Goal: Task Accomplishment & Management: Use online tool/utility

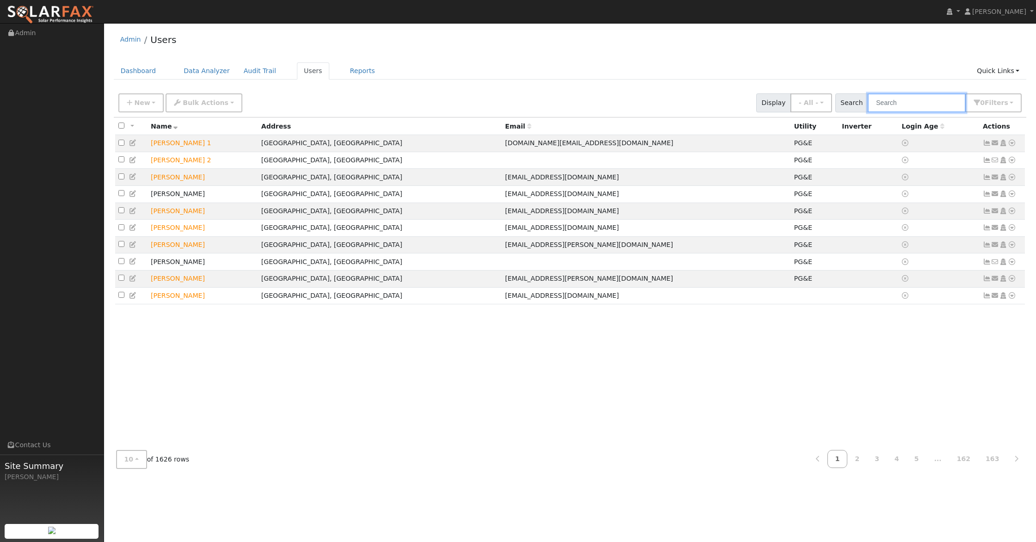
click at [897, 103] on input "text" at bounding box center [916, 102] width 98 height 19
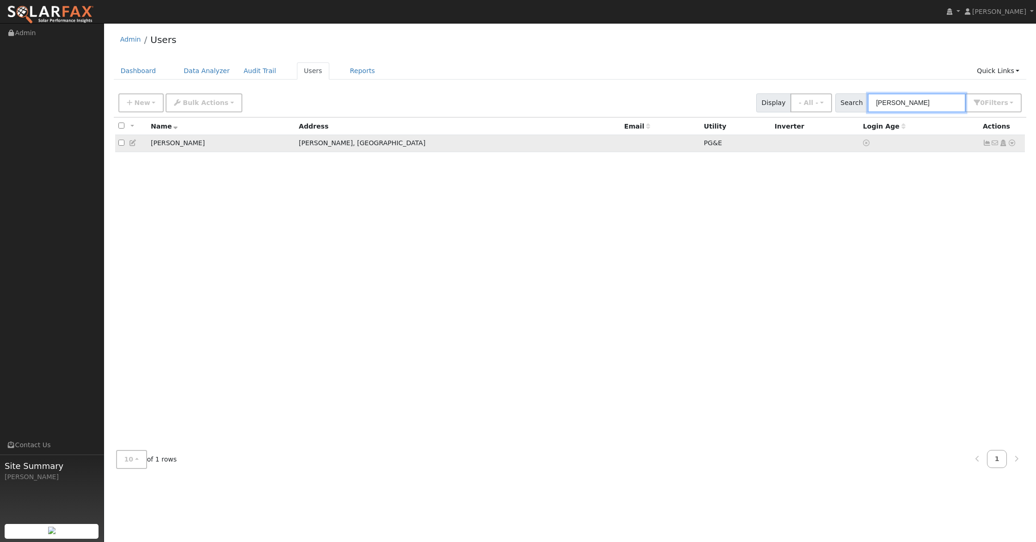
type input "[PERSON_NAME]"
click at [1010, 142] on icon at bounding box center [1011, 143] width 8 height 6
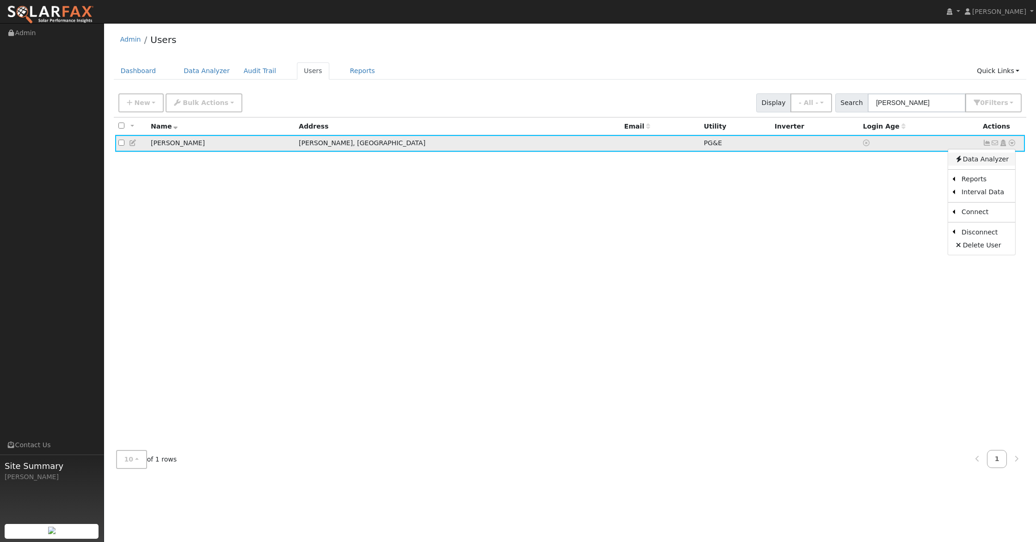
click at [983, 159] on link "Data Analyzer" at bounding box center [981, 159] width 67 height 13
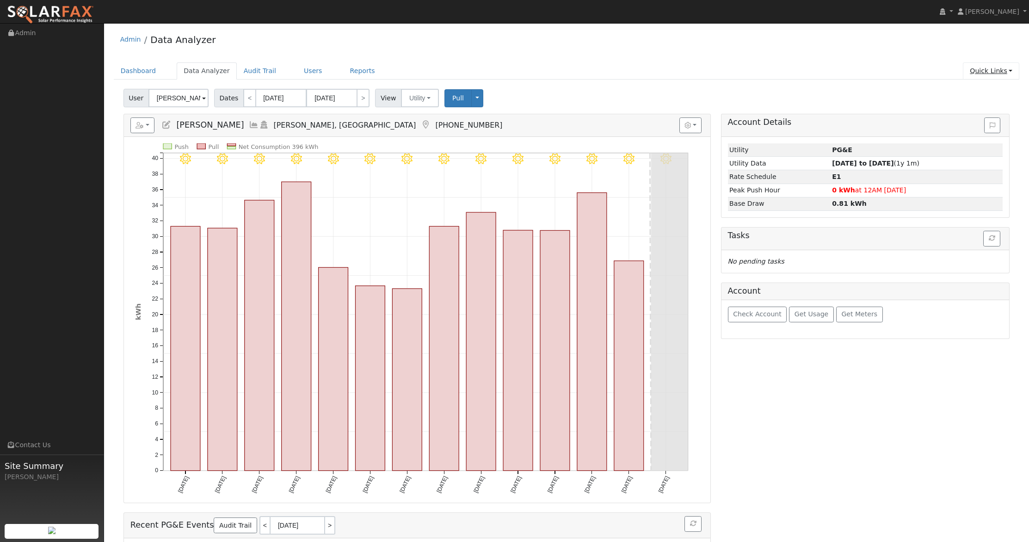
click at [975, 71] on link "Quick Links" at bounding box center [991, 70] width 56 height 17
click at [975, 128] on link "Run a Scenario Report" at bounding box center [973, 123] width 94 height 13
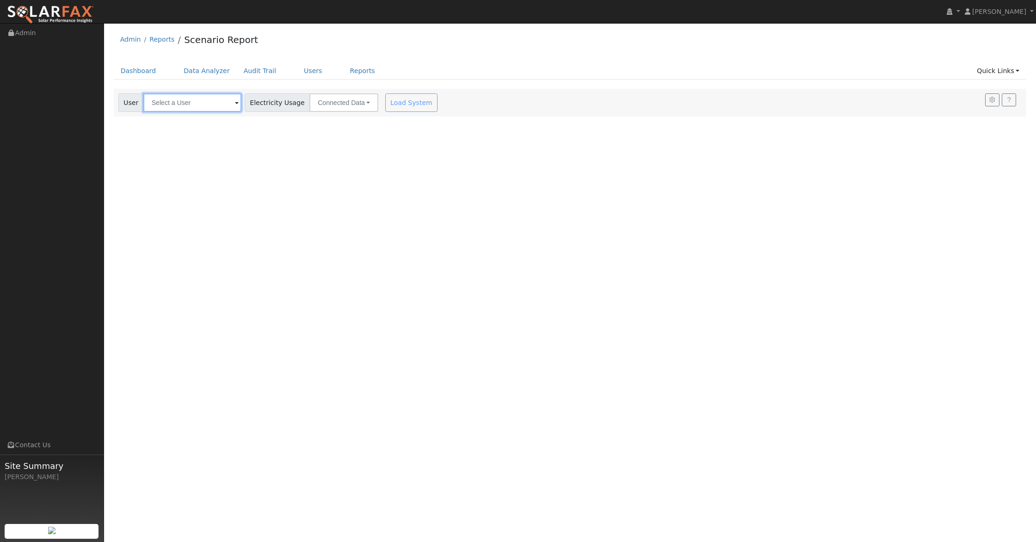
click at [189, 104] on input "text" at bounding box center [192, 102] width 98 height 18
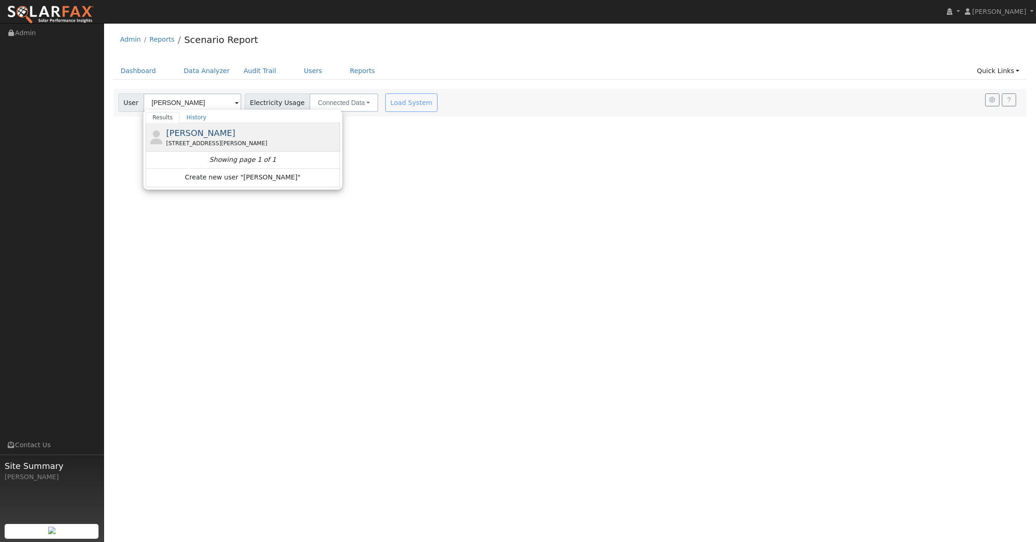
click at [189, 124] on div "[PERSON_NAME] [STREET_ADDRESS][PERSON_NAME]" at bounding box center [243, 137] width 194 height 29
type input "[PERSON_NAME]"
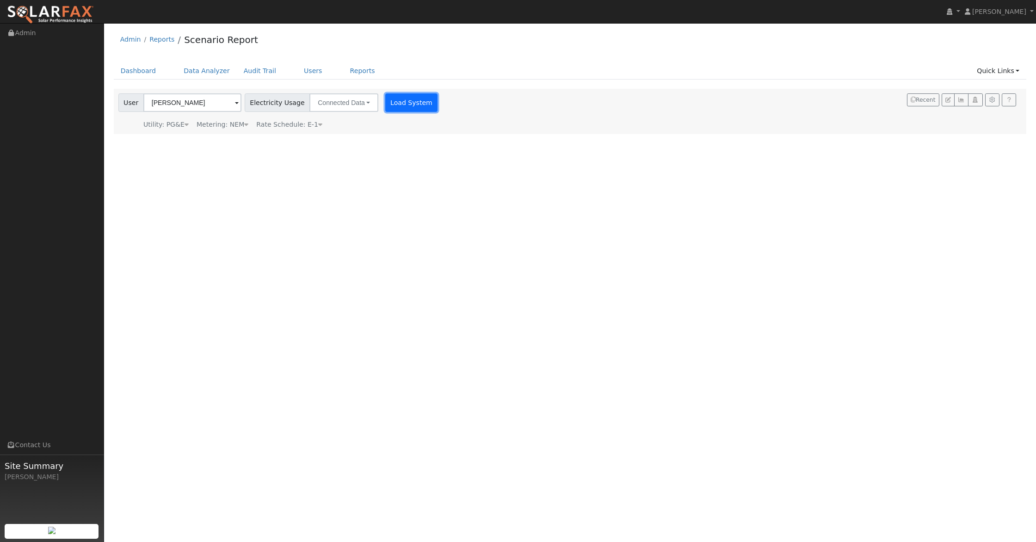
click at [405, 99] on button "Load System" at bounding box center [411, 102] width 53 height 18
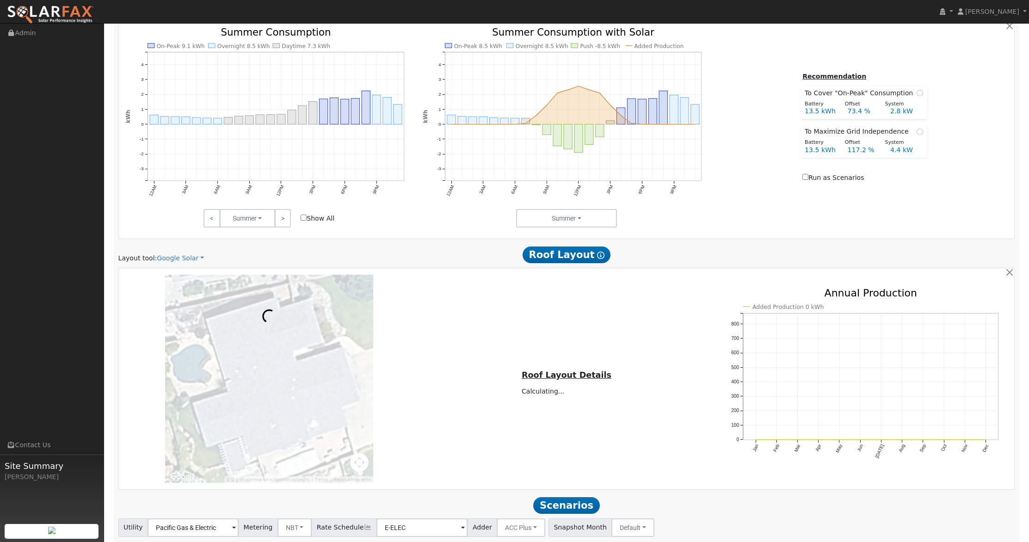
scroll to position [405, 0]
click at [171, 255] on link "Google Solar" at bounding box center [180, 258] width 47 height 10
click at [180, 301] on link "Aurora" at bounding box center [188, 300] width 64 height 13
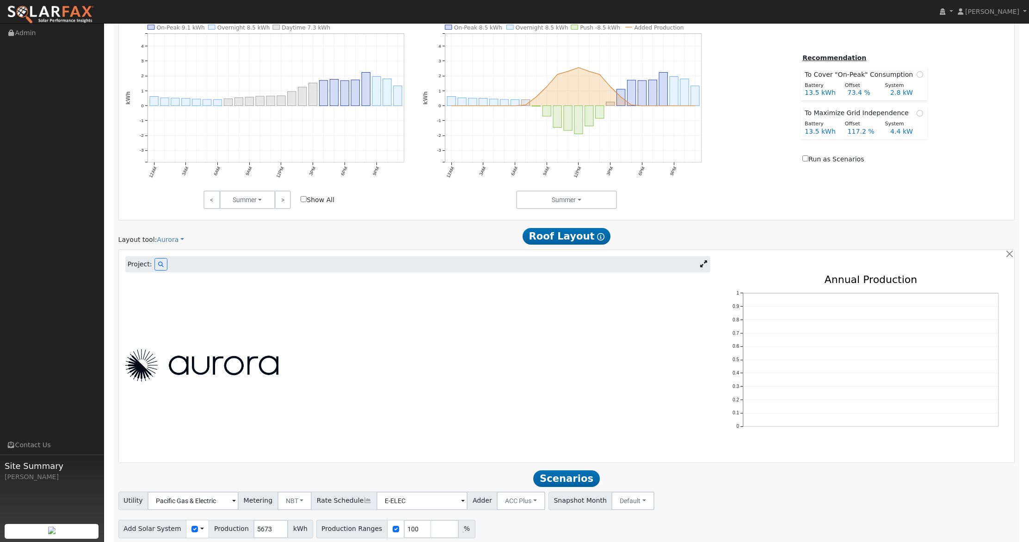
scroll to position [456, 0]
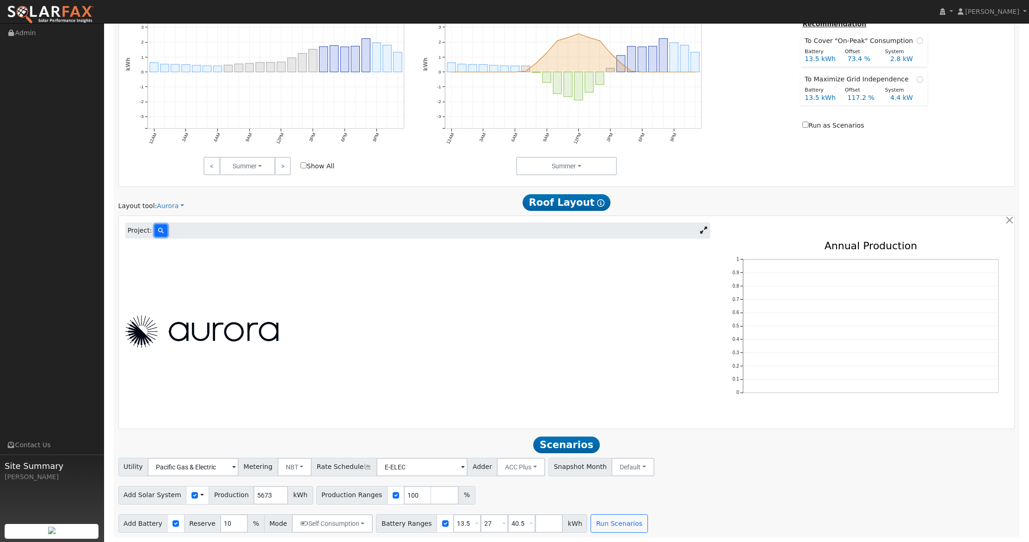
click at [161, 229] on icon at bounding box center [161, 231] width 6 height 6
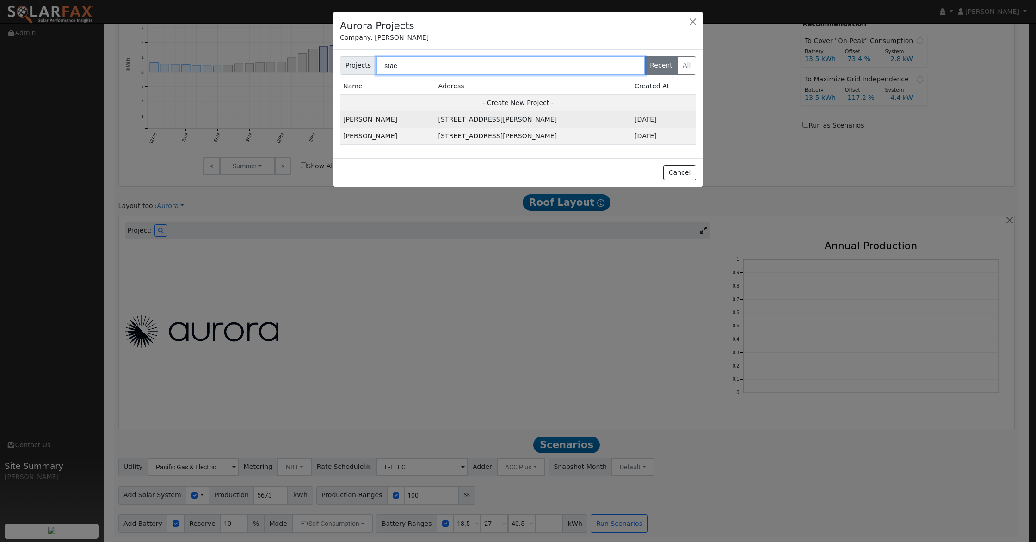
type input "stac"
click at [464, 118] on td "6130 Arcadia Ave, Loomis, CA 95650, USA" at bounding box center [533, 119] width 196 height 17
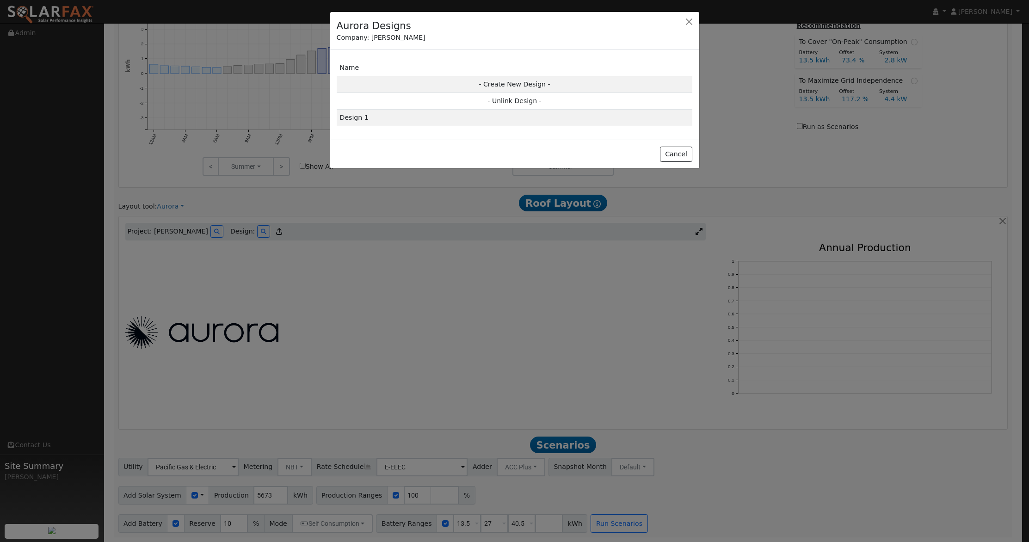
scroll to position [457, 0]
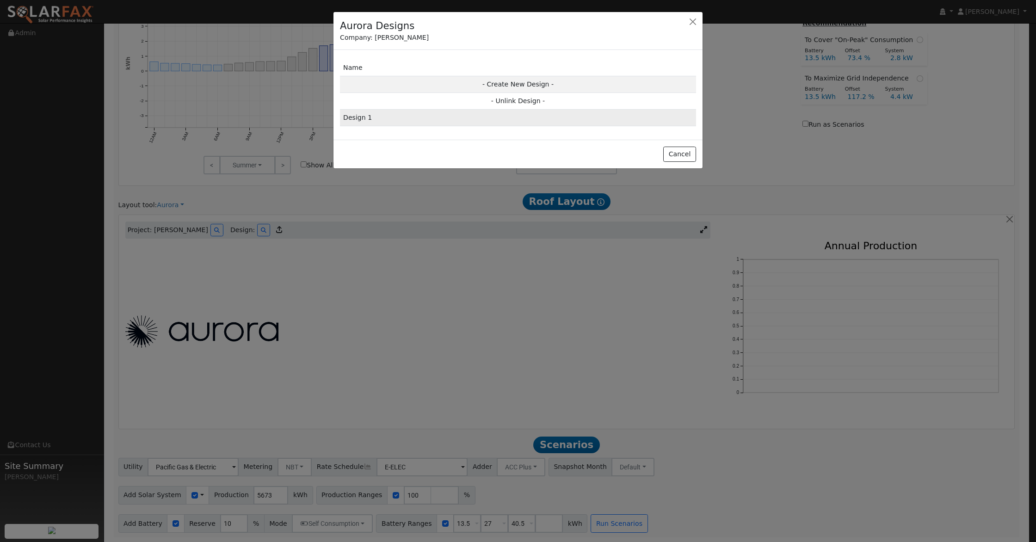
click at [438, 122] on td "Design 1" at bounding box center [518, 118] width 356 height 17
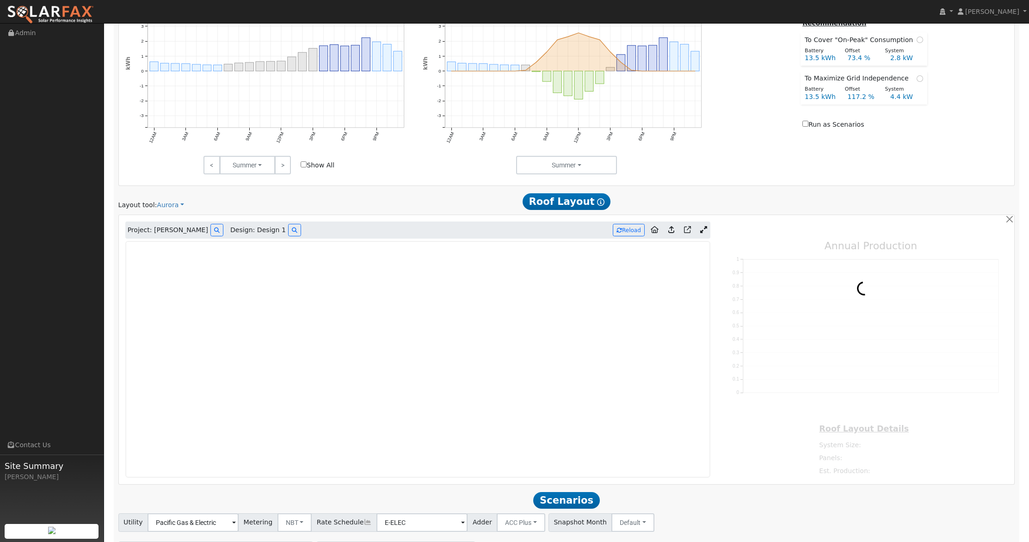
type input "14974"
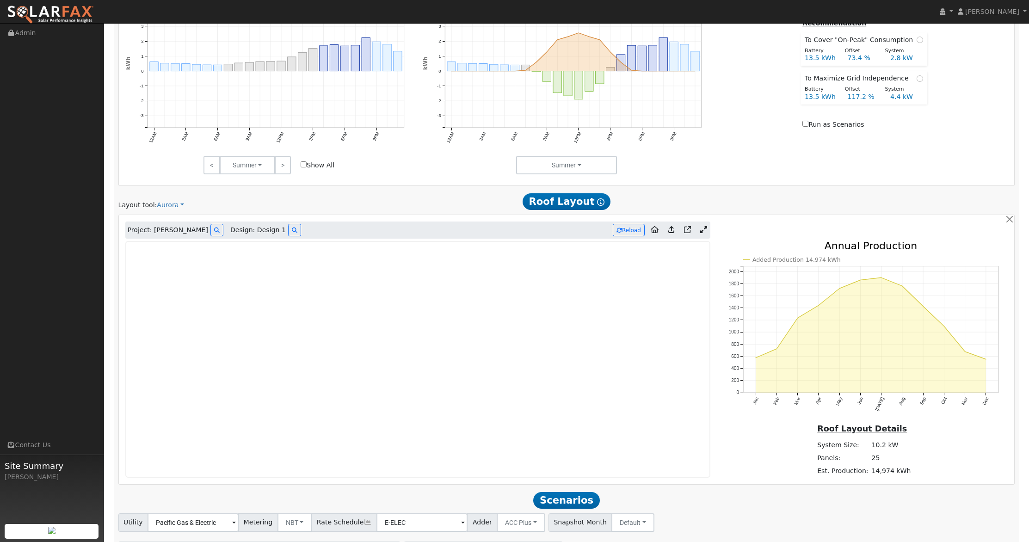
click at [705, 231] on icon at bounding box center [703, 229] width 7 height 7
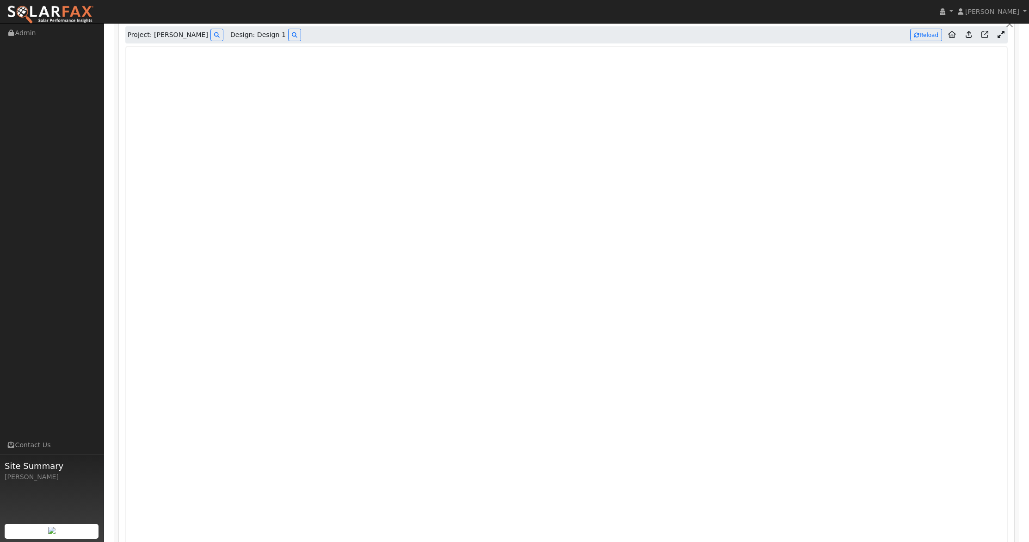
scroll to position [654, 0]
click at [970, 33] on icon at bounding box center [968, 32] width 6 height 7
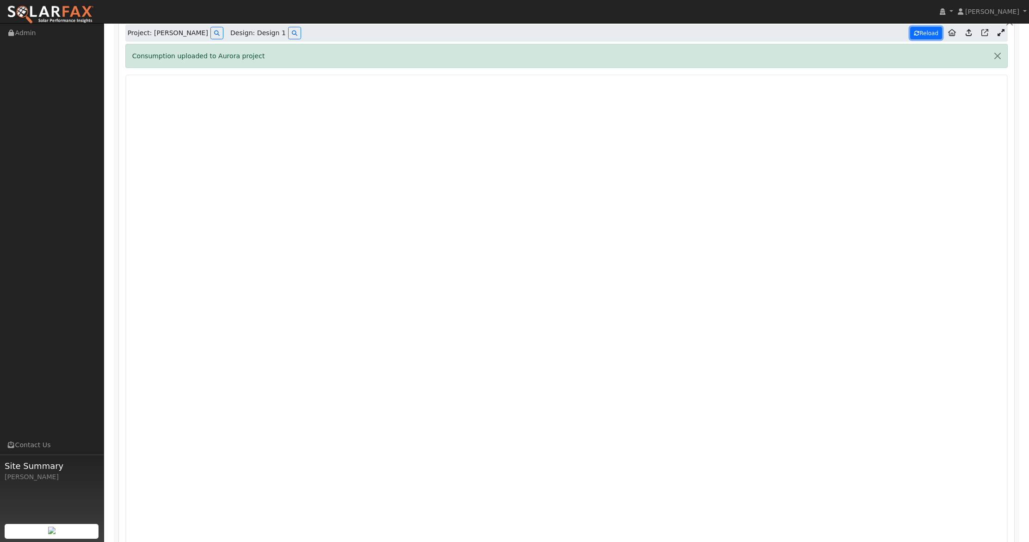
click at [928, 32] on button "Reload" at bounding box center [926, 33] width 32 height 12
click at [922, 33] on button "Reload" at bounding box center [926, 33] width 32 height 12
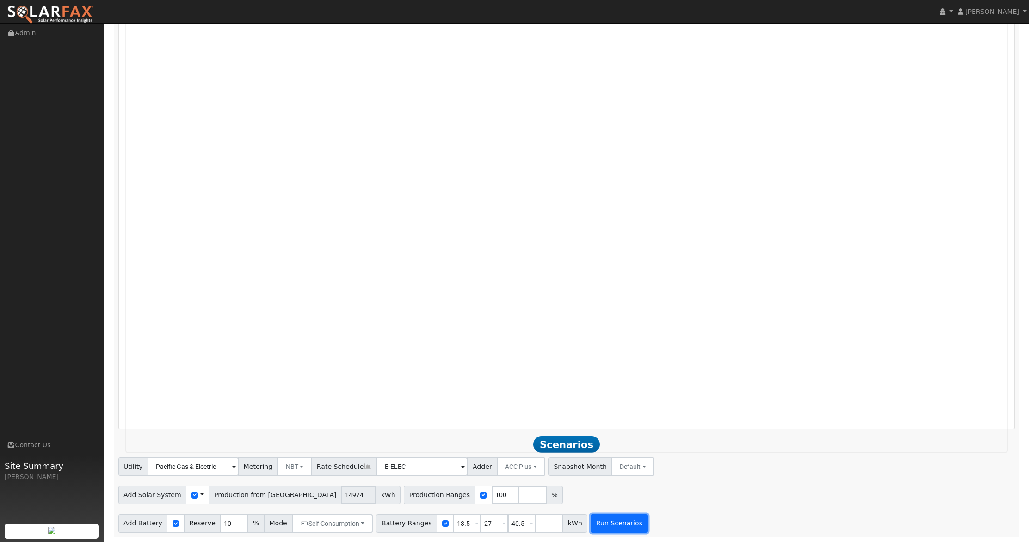
click at [608, 524] on button "Run Scenarios" at bounding box center [618, 523] width 57 height 18
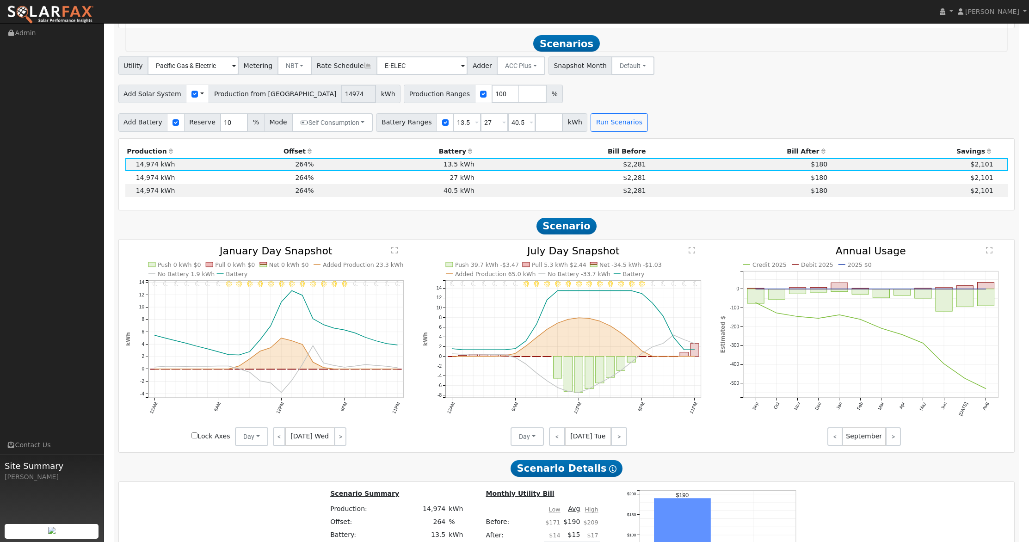
scroll to position [1190, 0]
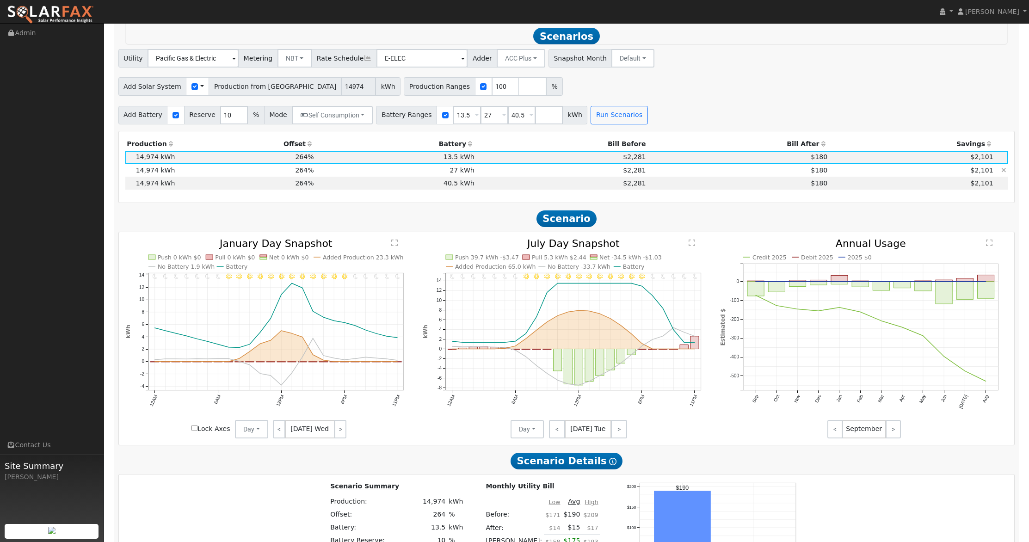
click at [766, 174] on td "$180" at bounding box center [738, 170] width 182 height 13
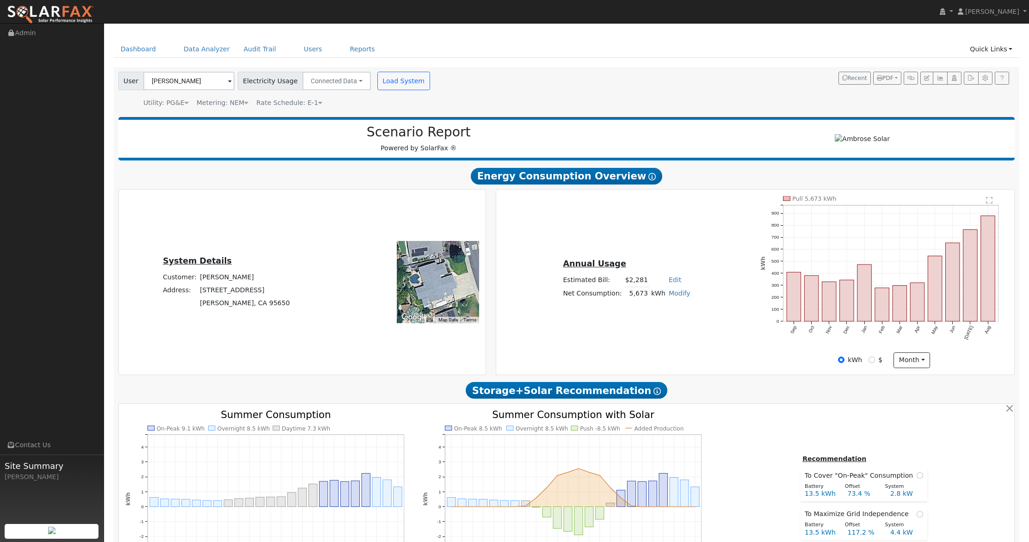
scroll to position [0, 0]
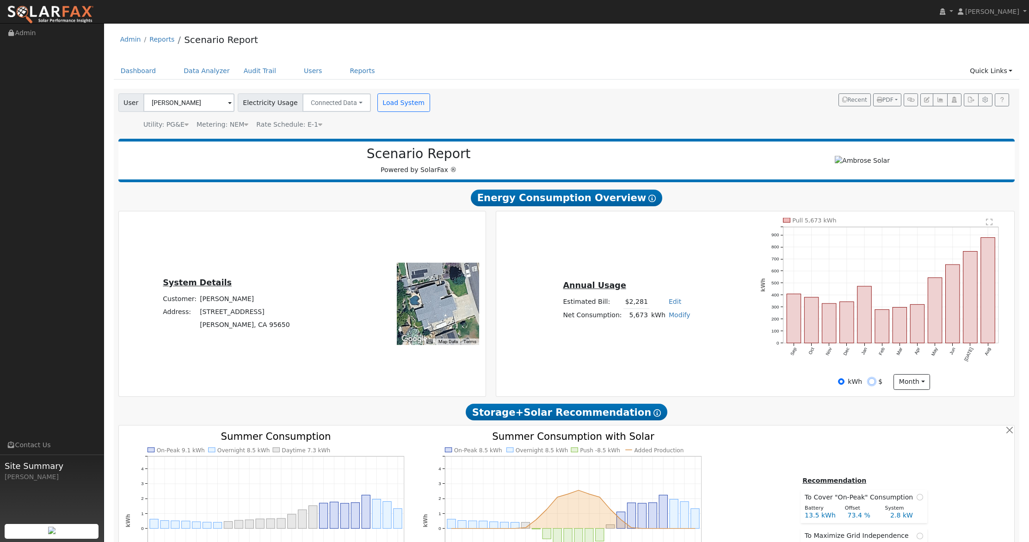
click at [872, 380] on input "$" at bounding box center [871, 381] width 6 height 6
radio input "true"
radio input "false"
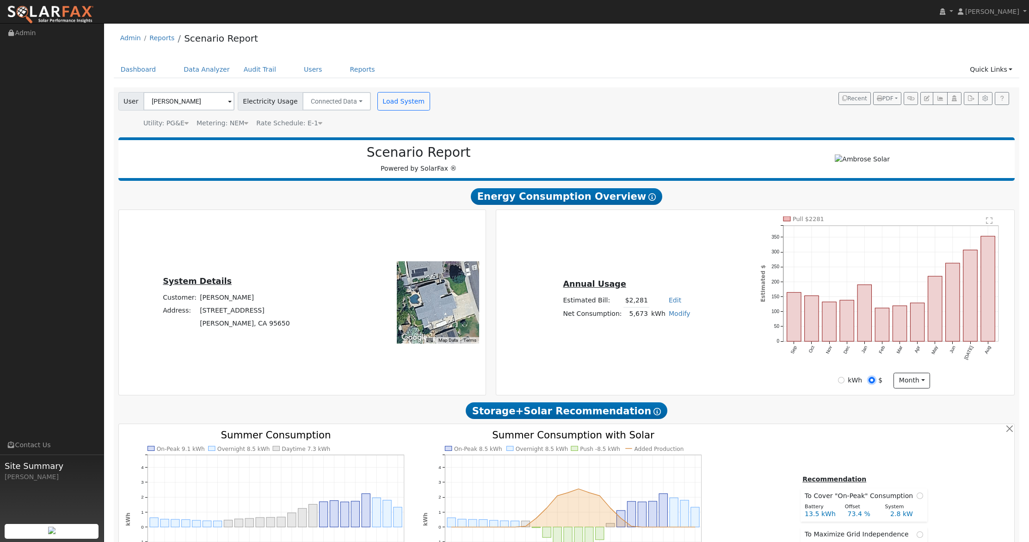
scroll to position [2, 0]
drag, startPoint x: 278, startPoint y: 308, endPoint x: 305, endPoint y: 325, distance: 32.0
click at [212, 308] on div "System Details Customer: Stacey Woods Address: 6130 Arcadia Avenue Loomis, CA 9…" at bounding box center [226, 301] width 212 height 55
click at [298, 304] on div "System Details Customer: Stacey Woods Address: 6130 Arcadia Avenue Loomis, CA 9…" at bounding box center [226, 301] width 212 height 55
drag, startPoint x: 276, startPoint y: 308, endPoint x: 213, endPoint y: 312, distance: 63.0
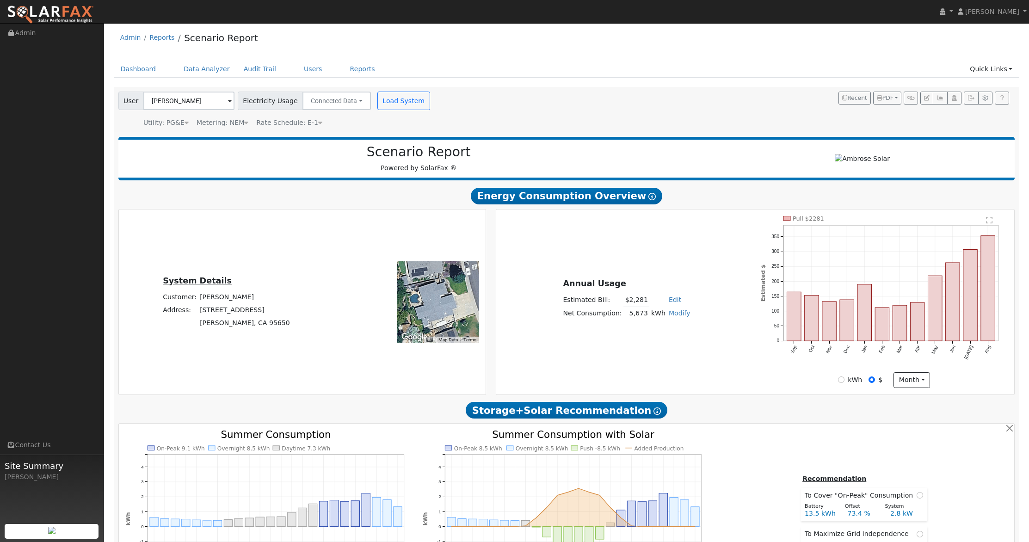
click at [213, 312] on td "6130 Arcadia Avenue" at bounding box center [244, 309] width 93 height 13
copy td "6130 Arcadia Avenue"
drag, startPoint x: 245, startPoint y: 324, endPoint x: 208, endPoint y: 325, distance: 37.5
click at [208, 325] on tr "Loomis, CA 95650" at bounding box center [226, 323] width 130 height 13
copy tr "Loomis, CA"
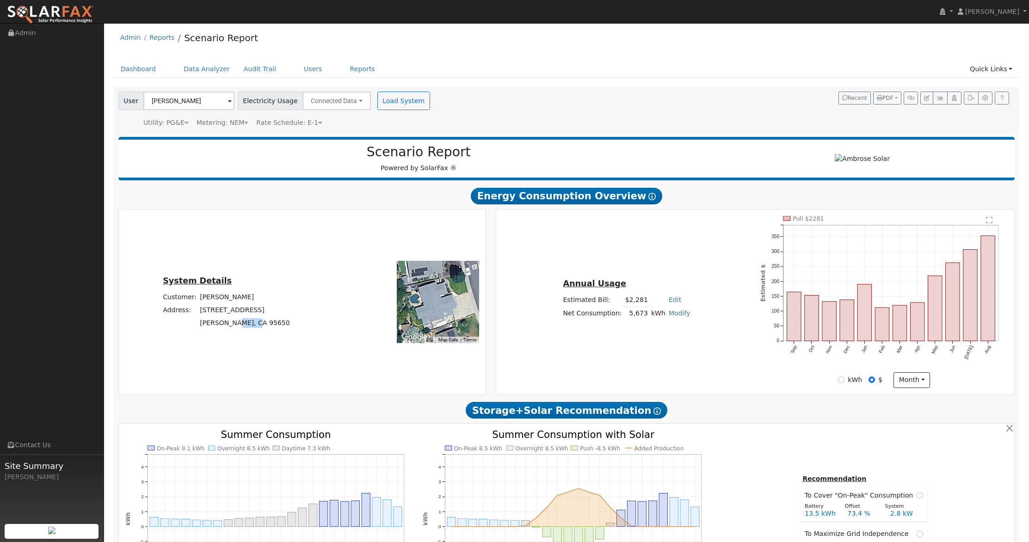
drag, startPoint x: 270, startPoint y: 324, endPoint x: 256, endPoint y: 324, distance: 13.4
click at [256, 324] on td "Loomis, CA 95650" at bounding box center [244, 323] width 93 height 13
click at [270, 326] on td "Loomis, CA 95650" at bounding box center [244, 323] width 93 height 13
drag, startPoint x: 270, startPoint y: 325, endPoint x: 252, endPoint y: 325, distance: 17.6
click at [246, 323] on td "Loomis, CA 95650" at bounding box center [244, 323] width 93 height 13
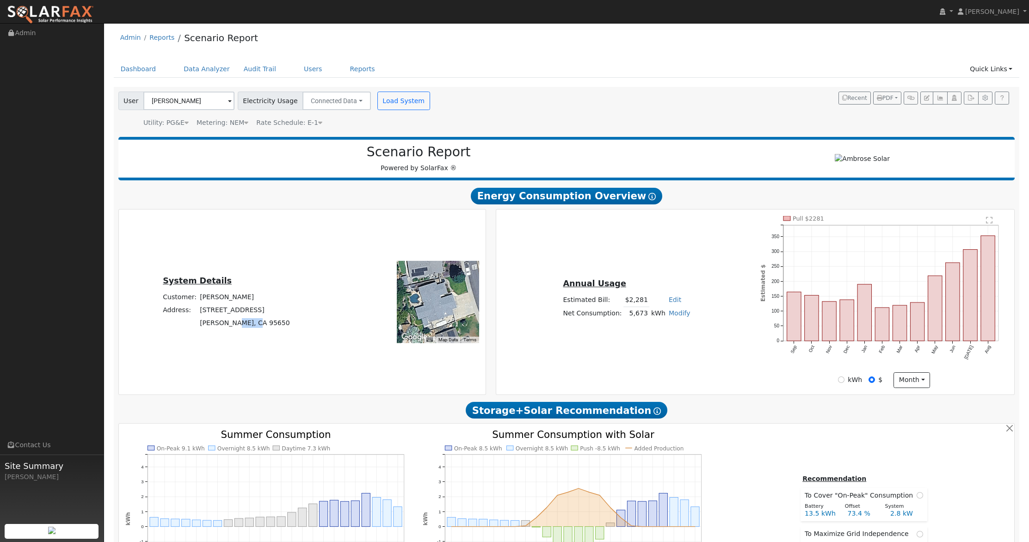
copy td "95650"
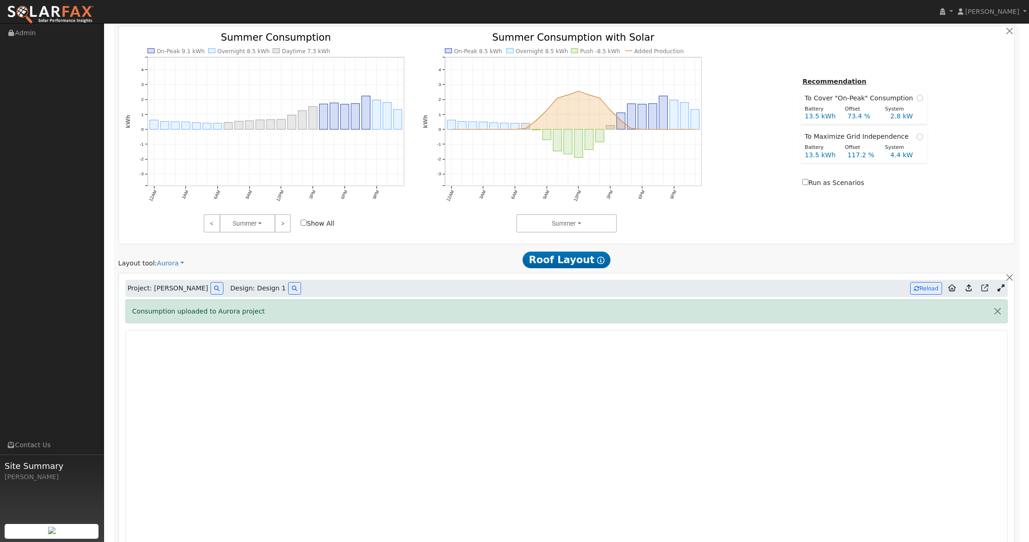
scroll to position [516, 0]
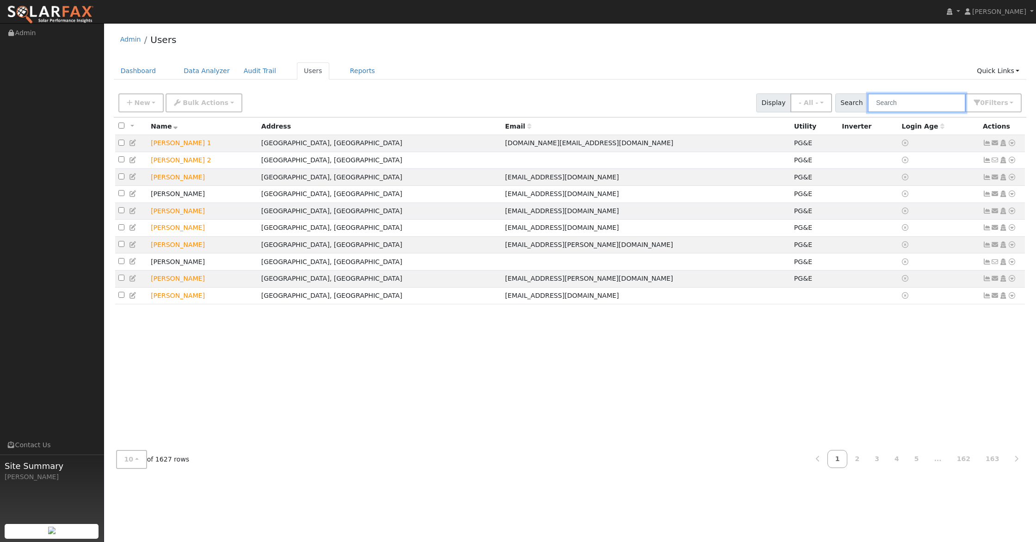
click at [906, 106] on input "text" at bounding box center [916, 102] width 98 height 19
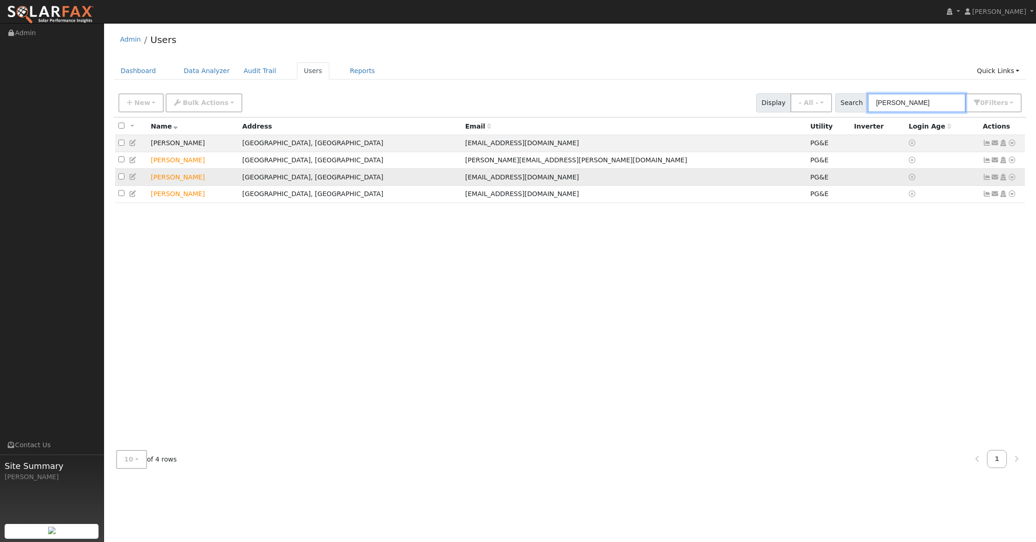
type input "travis"
click at [1012, 178] on icon at bounding box center [1011, 177] width 8 height 6
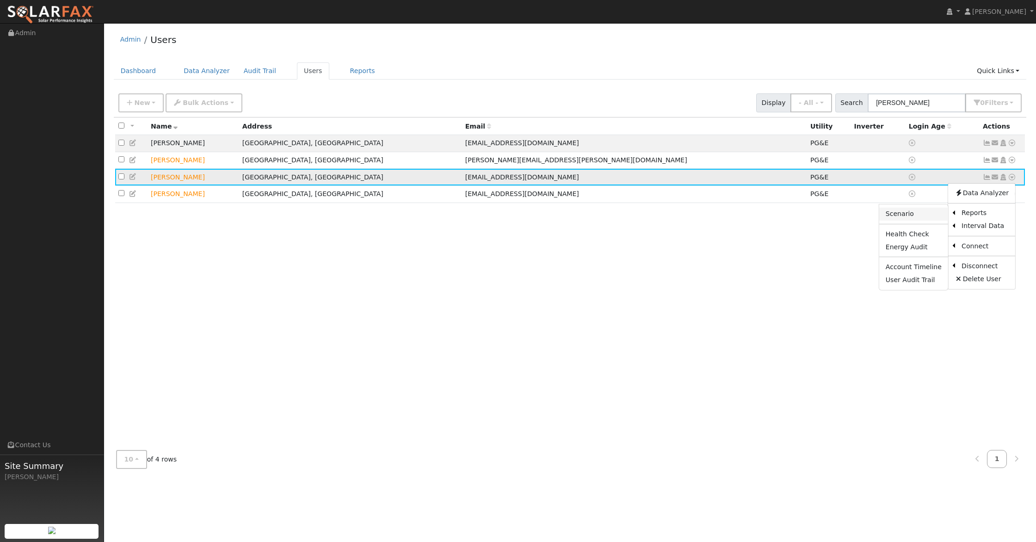
click at [915, 214] on link "Scenario" at bounding box center [913, 214] width 69 height 13
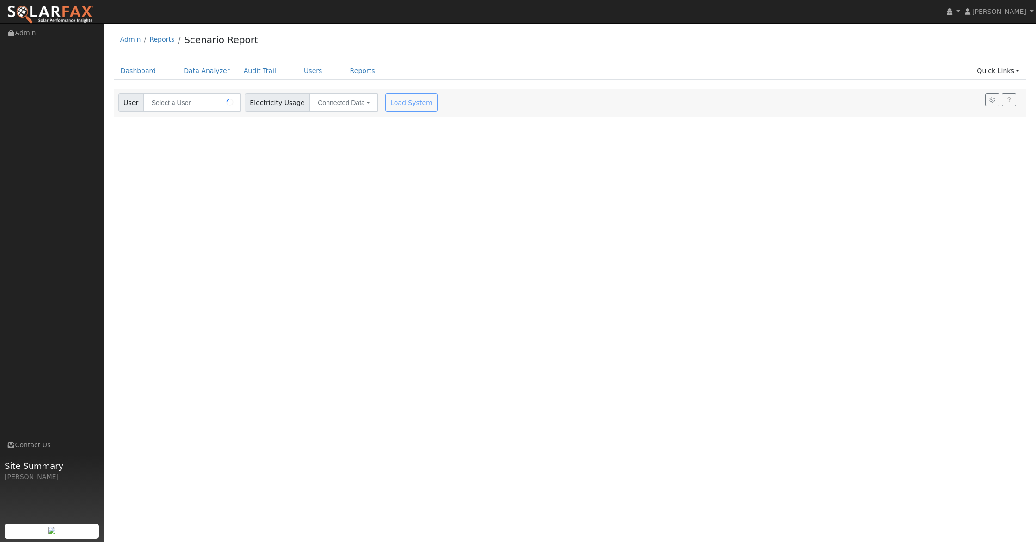
type input "[PERSON_NAME]"
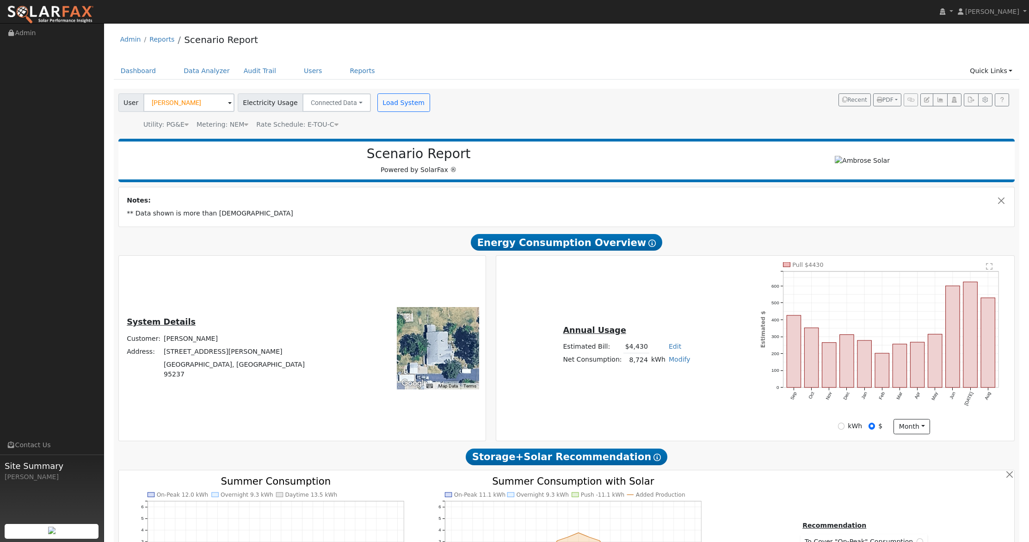
type input "19827"
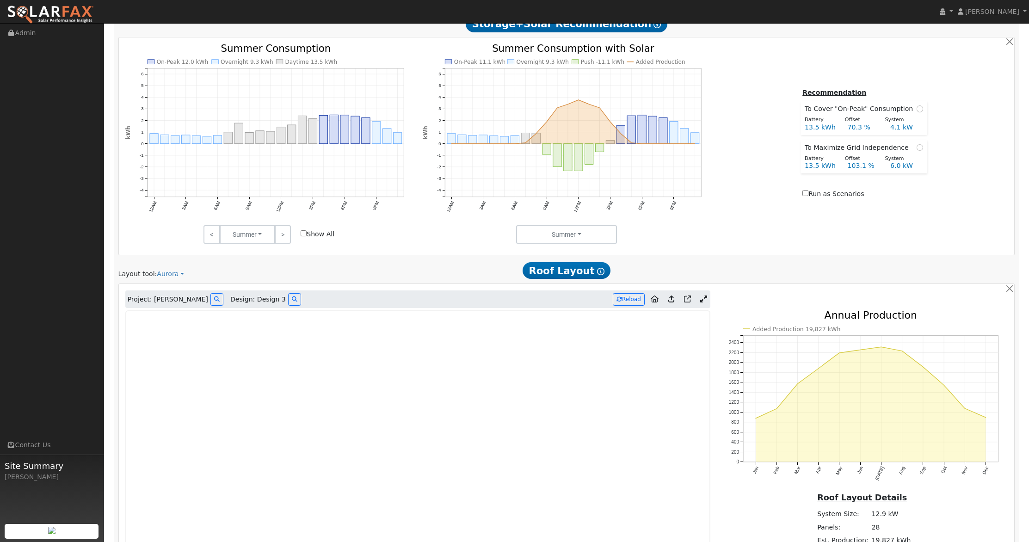
scroll to position [558, 0]
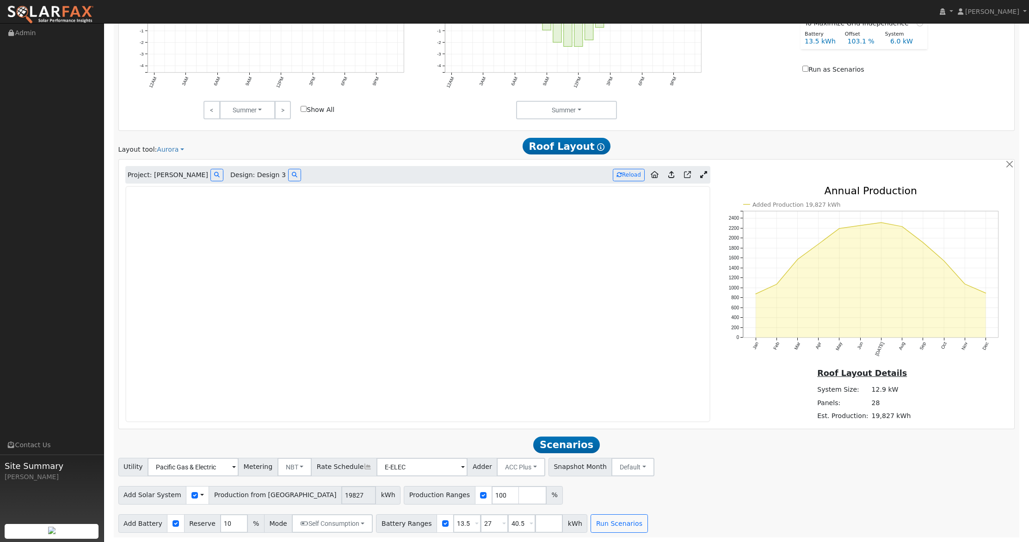
click at [703, 172] on icon at bounding box center [703, 174] width 7 height 7
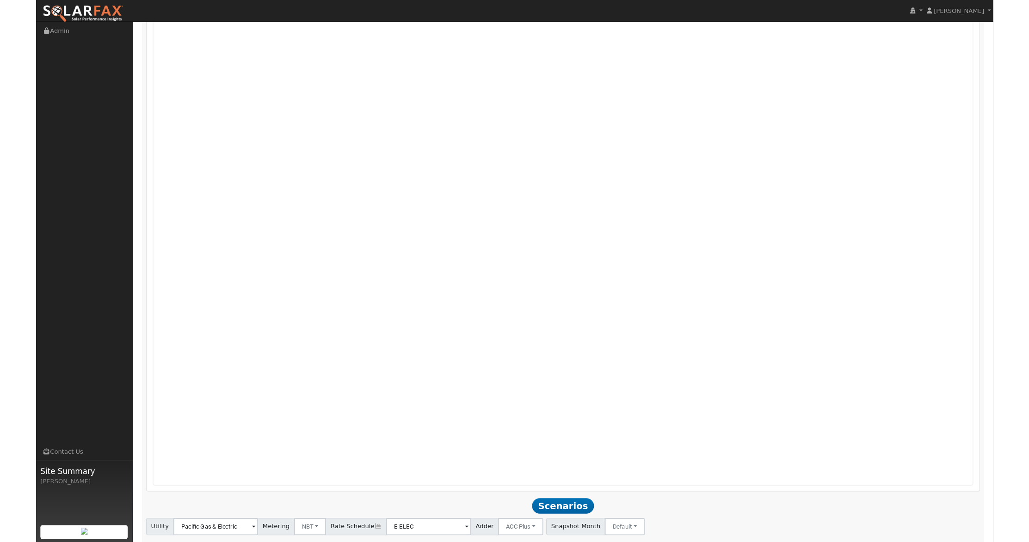
scroll to position [727, 0]
